Goal: Find specific page/section: Find specific page/section

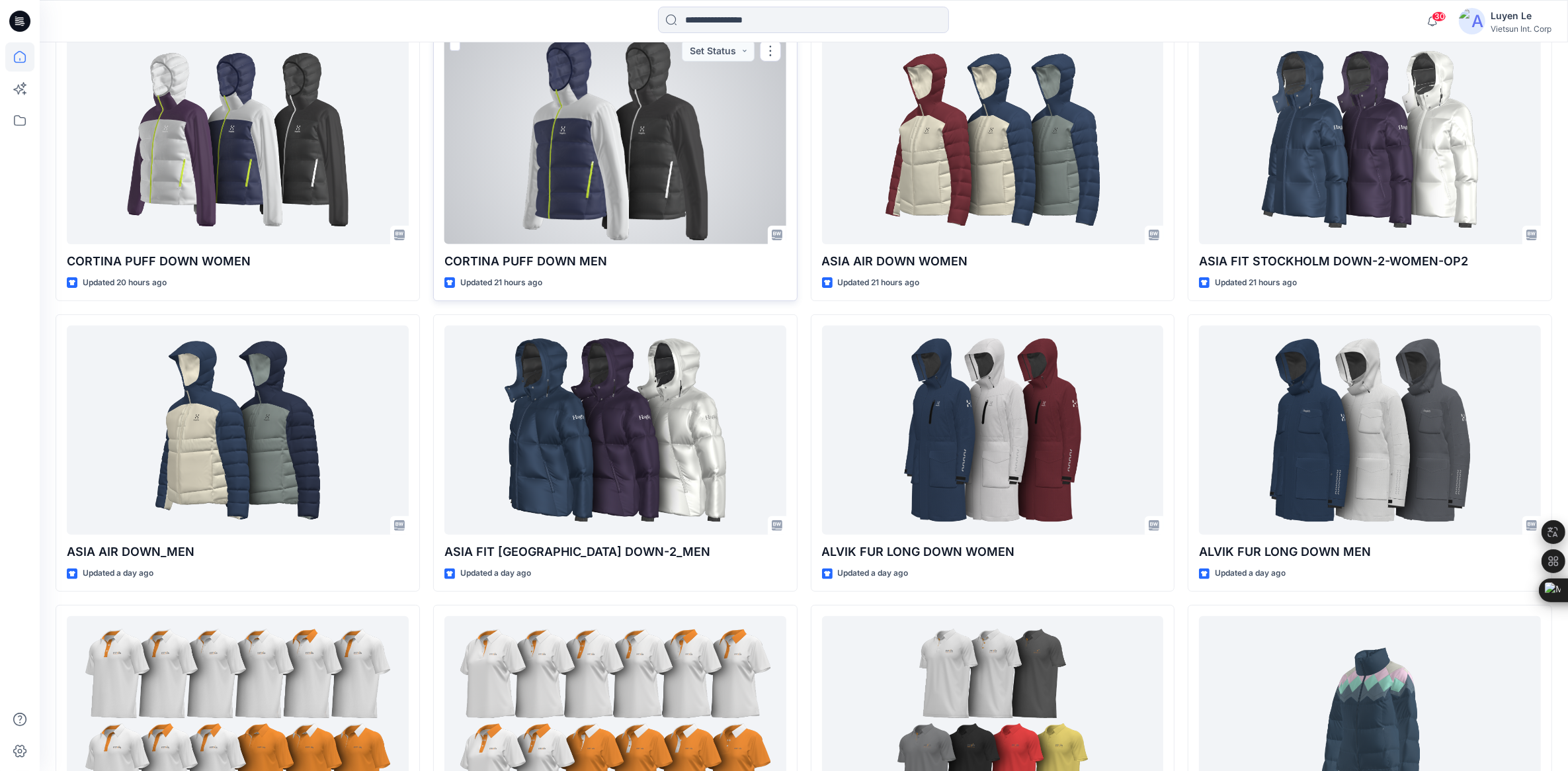
scroll to position [496, 0]
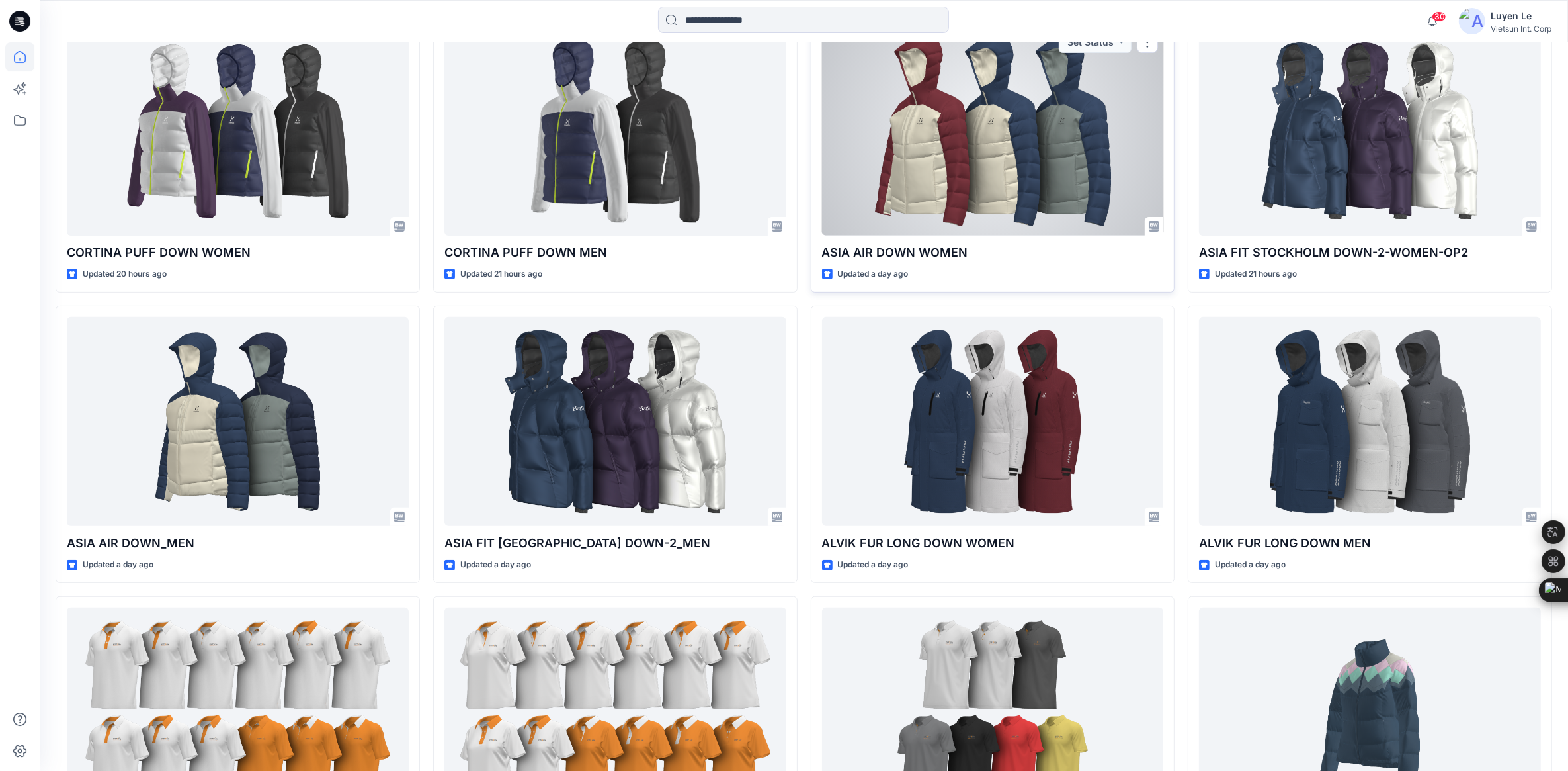
click at [962, 181] on div at bounding box center [994, 130] width 342 height 210
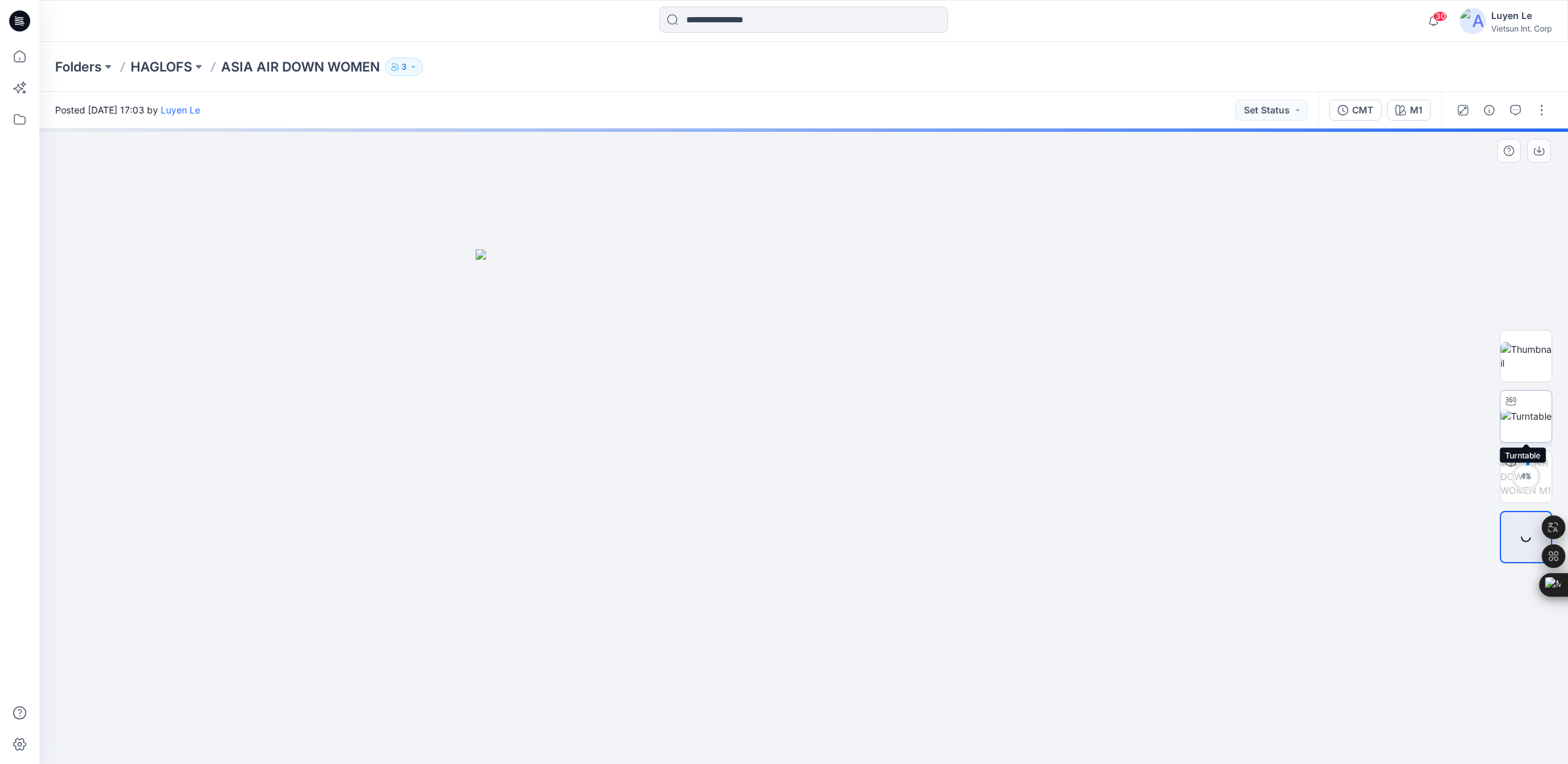
click at [1521, 410] on img at bounding box center [1526, 416] width 51 height 14
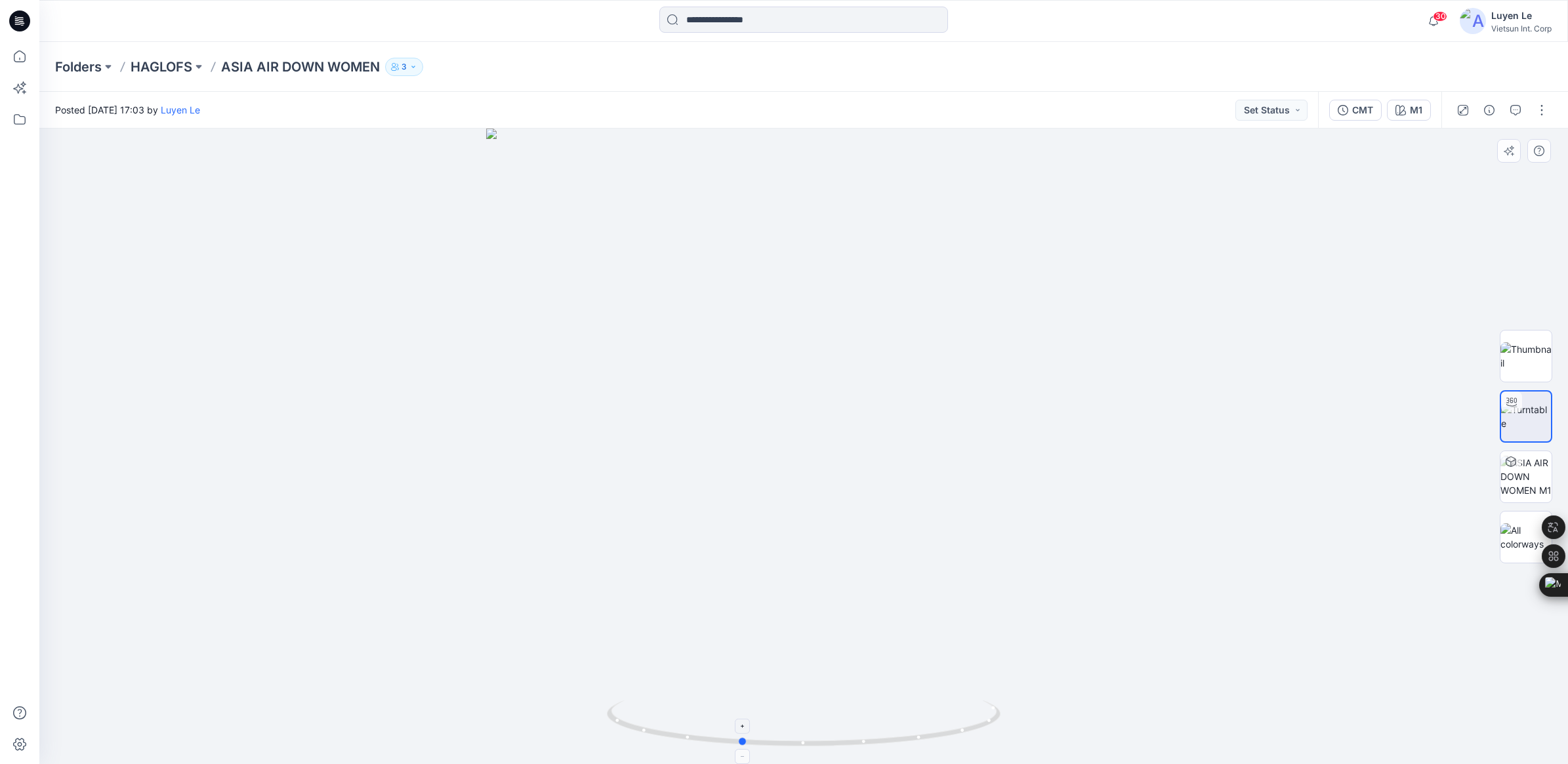
drag, startPoint x: 811, startPoint y: 750, endPoint x: 748, endPoint y: 730, distance: 66.1
click at [748, 730] on icon at bounding box center [806, 724] width 397 height 49
drag, startPoint x: 748, startPoint y: 746, endPoint x: 1226, endPoint y: 693, distance: 480.9
click at [1226, 693] on div at bounding box center [804, 446] width 1528 height 636
click at [1424, 24] on icon "button" at bounding box center [1433, 21] width 25 height 26
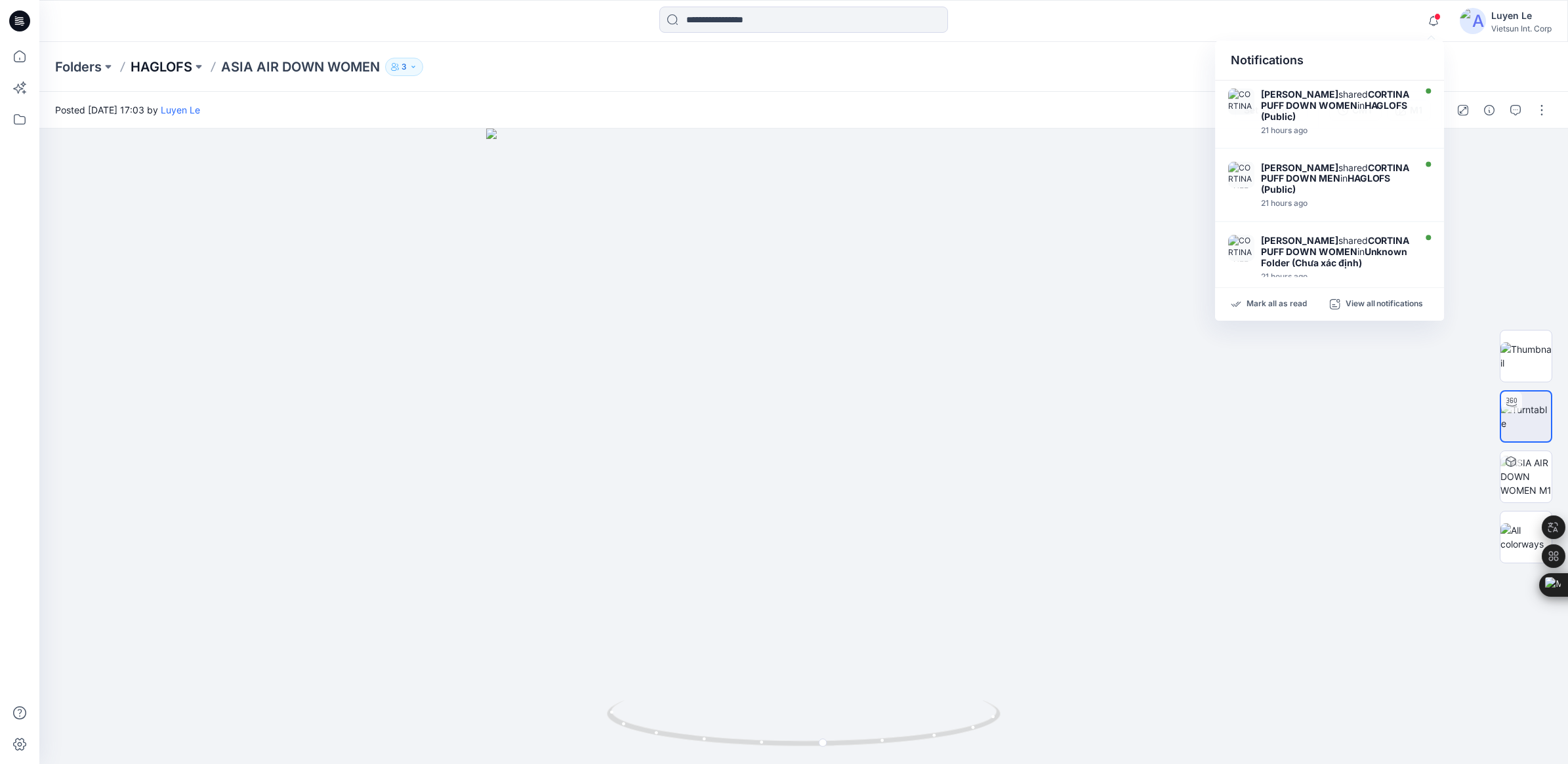
click at [164, 67] on p "HAGLOFS" at bounding box center [161, 67] width 62 height 18
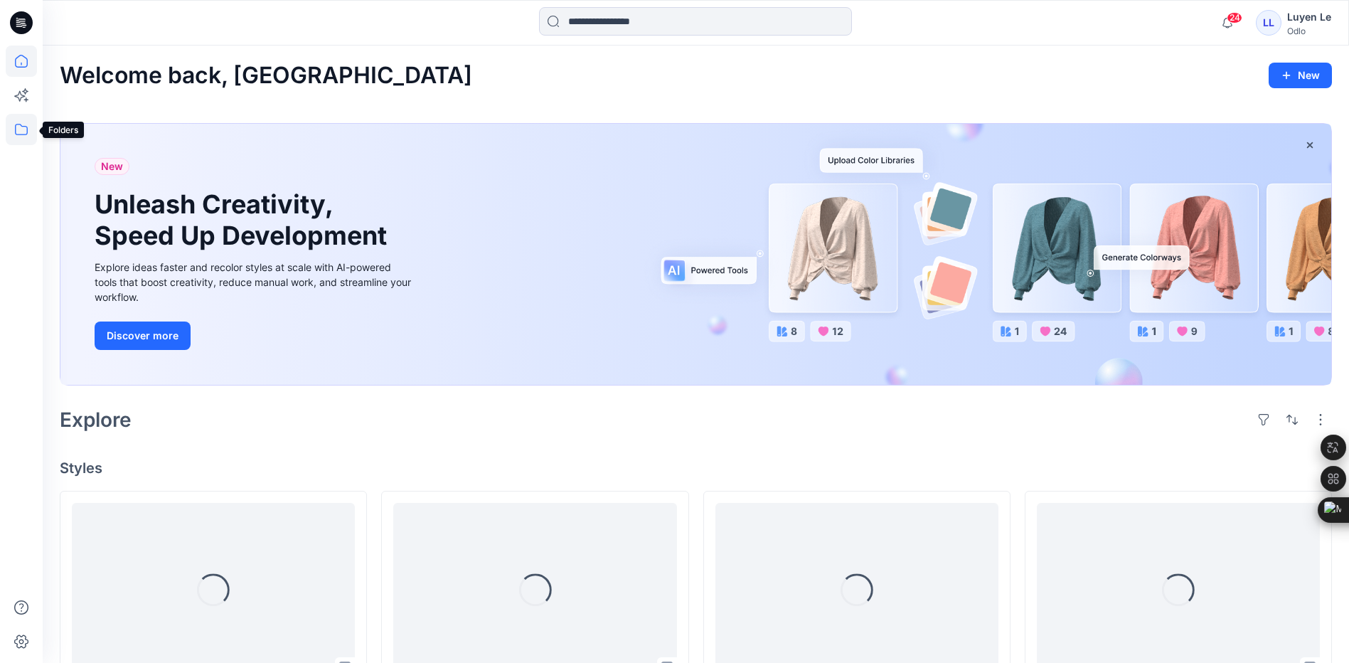
click at [18, 124] on icon at bounding box center [21, 129] width 13 height 11
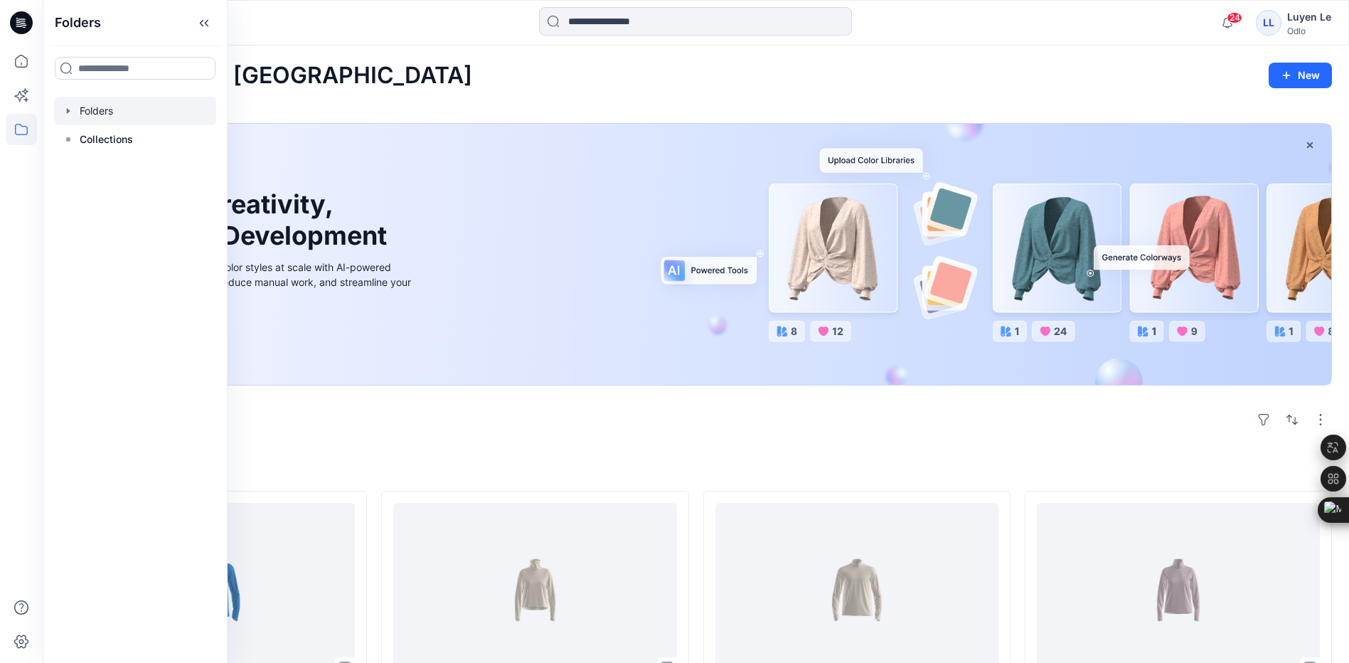
click at [122, 109] on div at bounding box center [135, 111] width 162 height 28
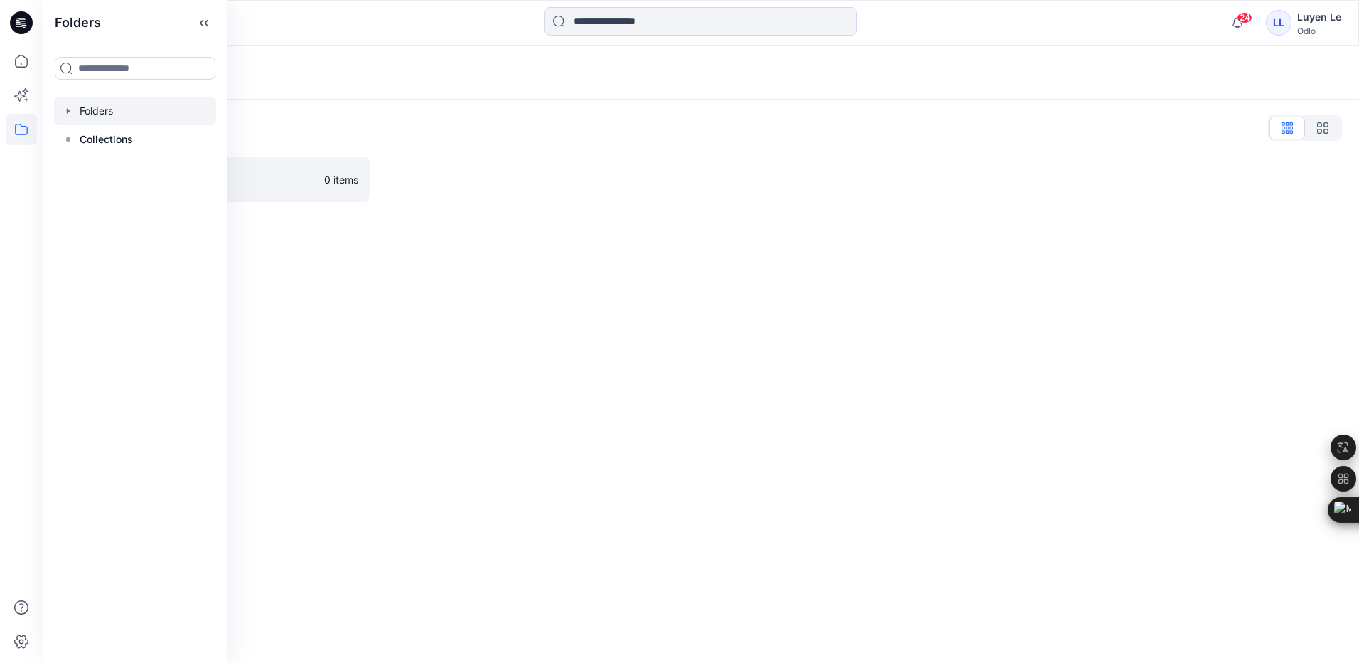
drag, startPoint x: 367, startPoint y: 334, endPoint x: 287, endPoint y: 262, distance: 107.7
click at [369, 333] on div "Folders Folders List Vietsun 0 items" at bounding box center [701, 353] width 1317 height 617
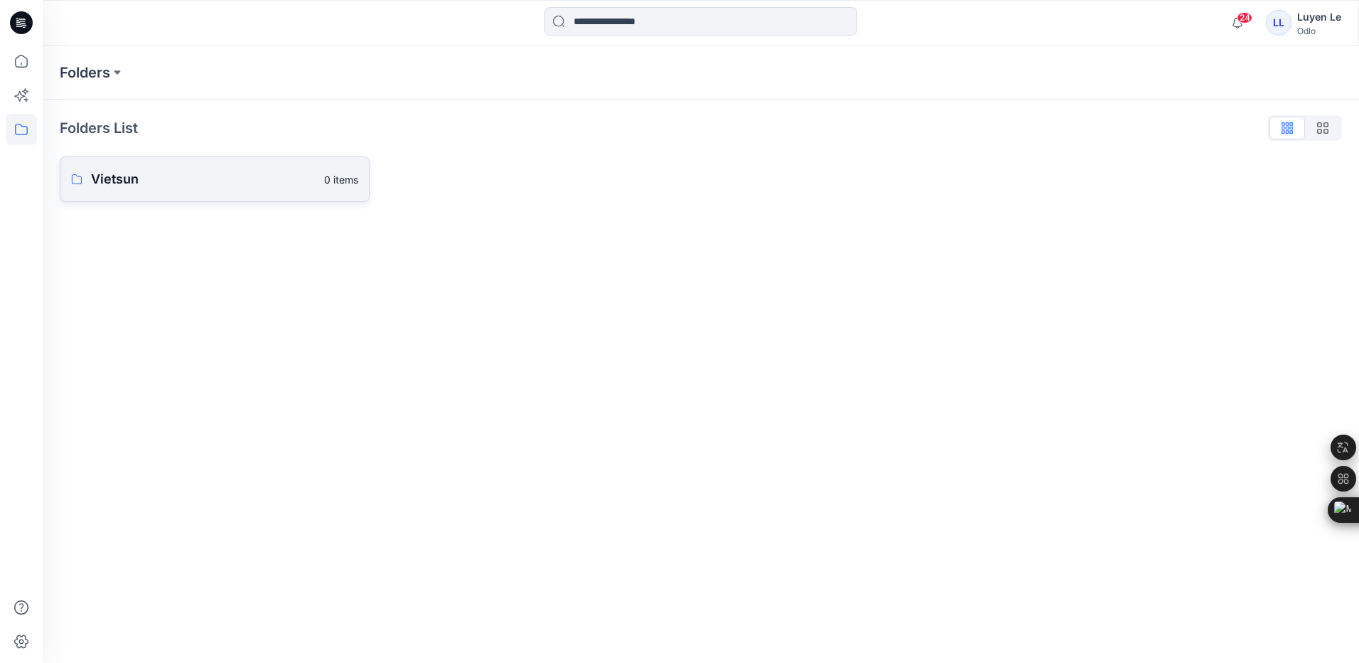
click at [156, 179] on p "Vietsun" at bounding box center [203, 179] width 225 height 20
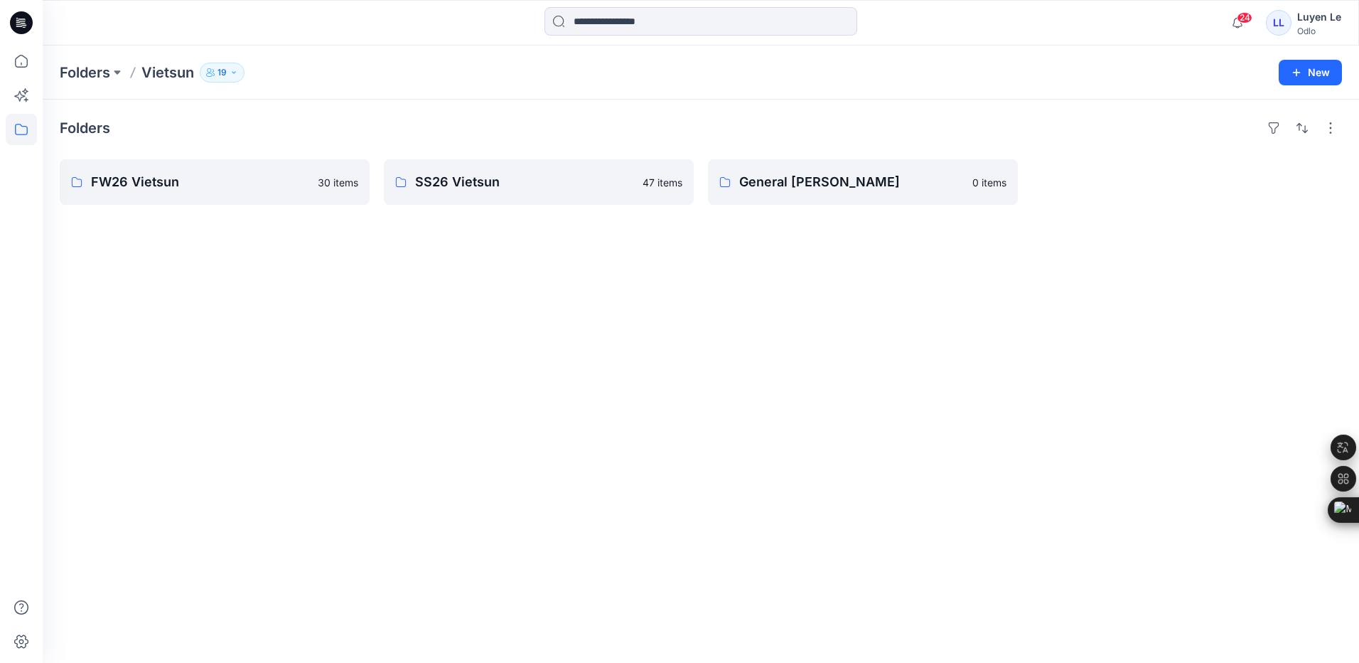
click at [351, 335] on div "Folders FW26 Vietsun 30 items SS26 Vietsun 47 items General Vietsun 0 items" at bounding box center [701, 381] width 1317 height 563
